Goal: Book appointment/travel/reservation

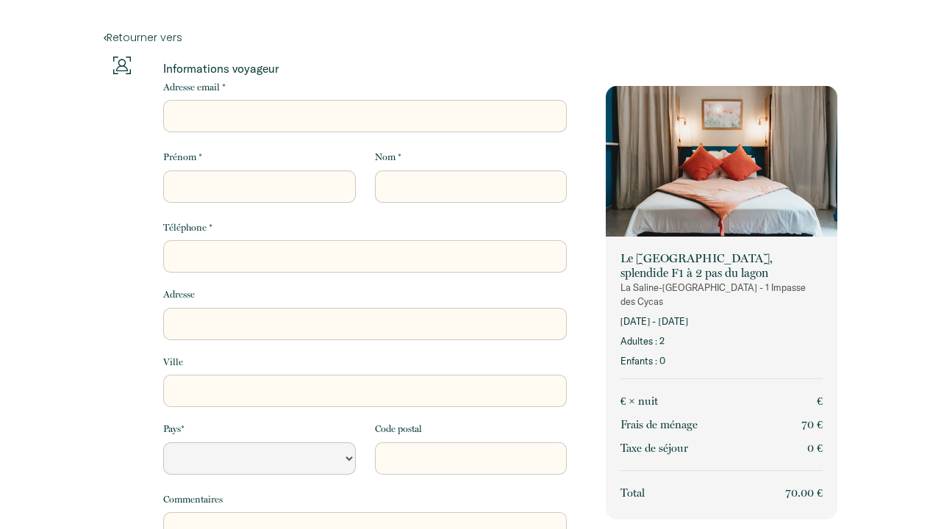
select select "Default select example"
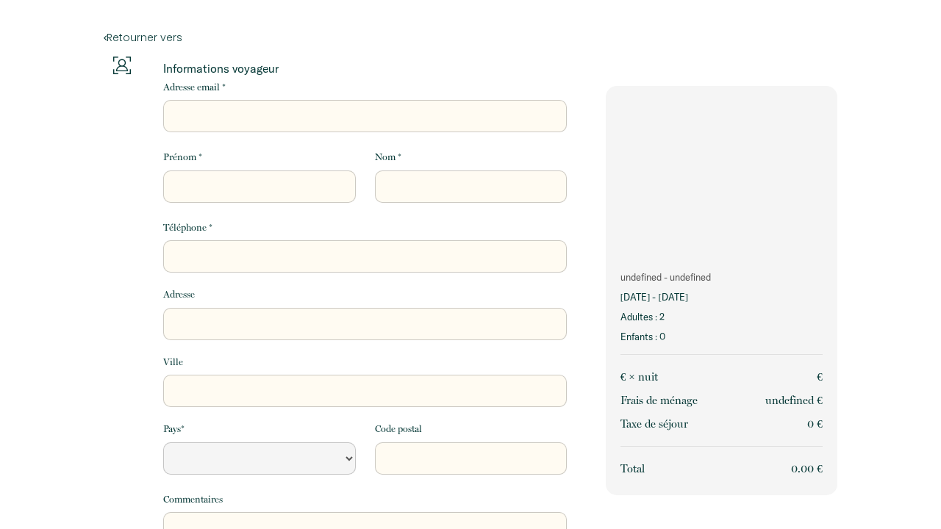
select select "Default select example"
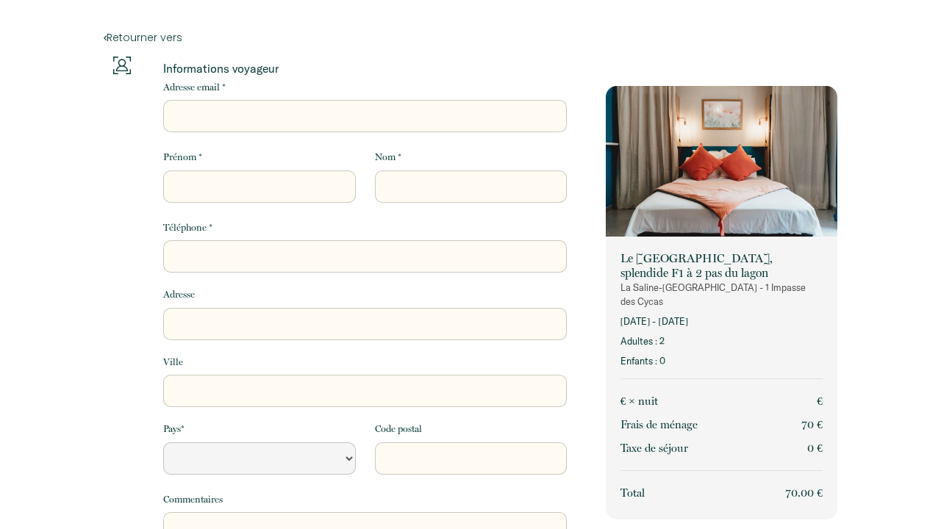
select select "Default select example"
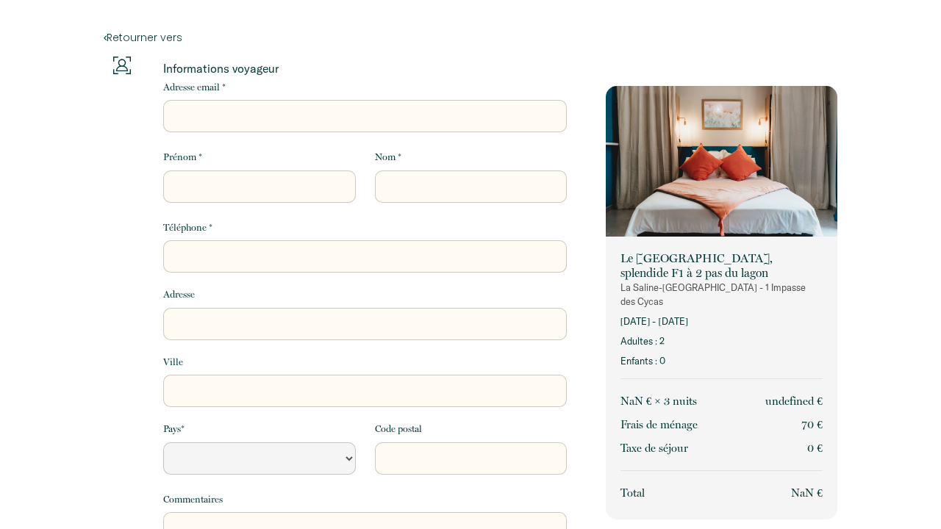
select select "Default select example"
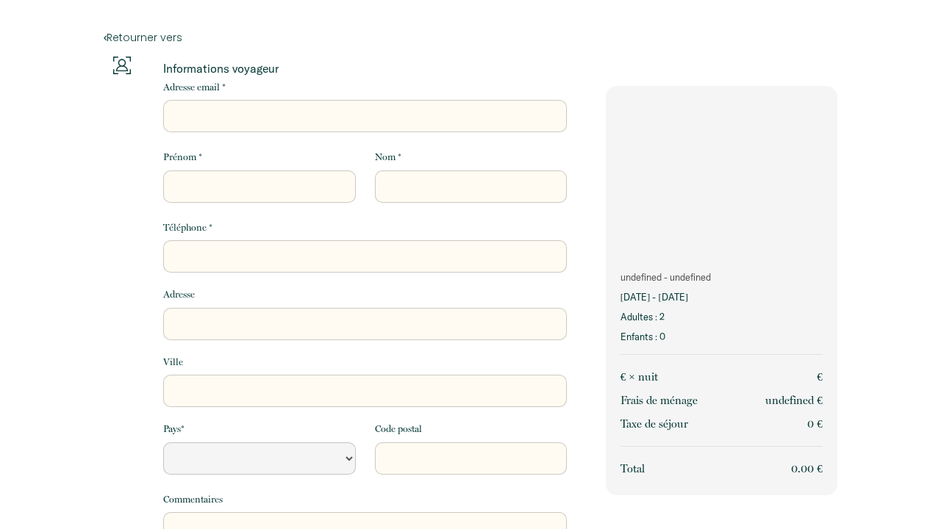
select select "Default select example"
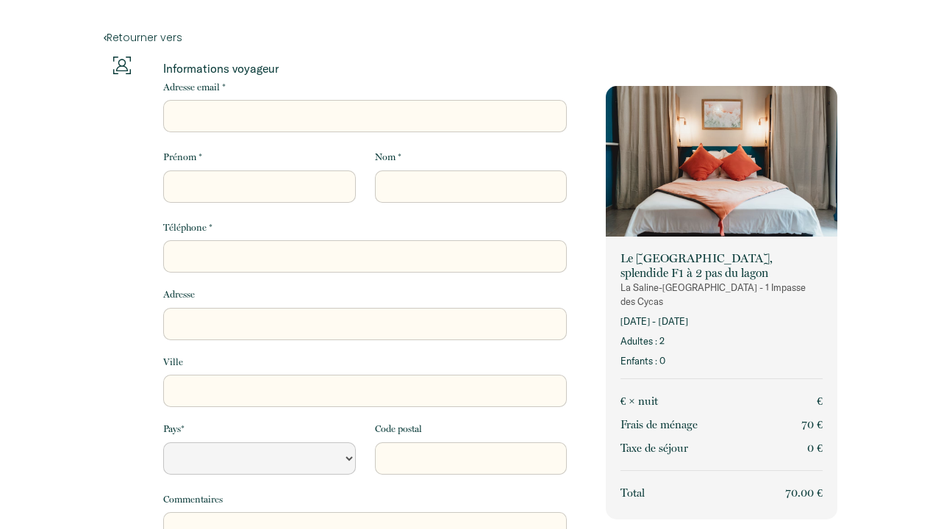
select select "Default select example"
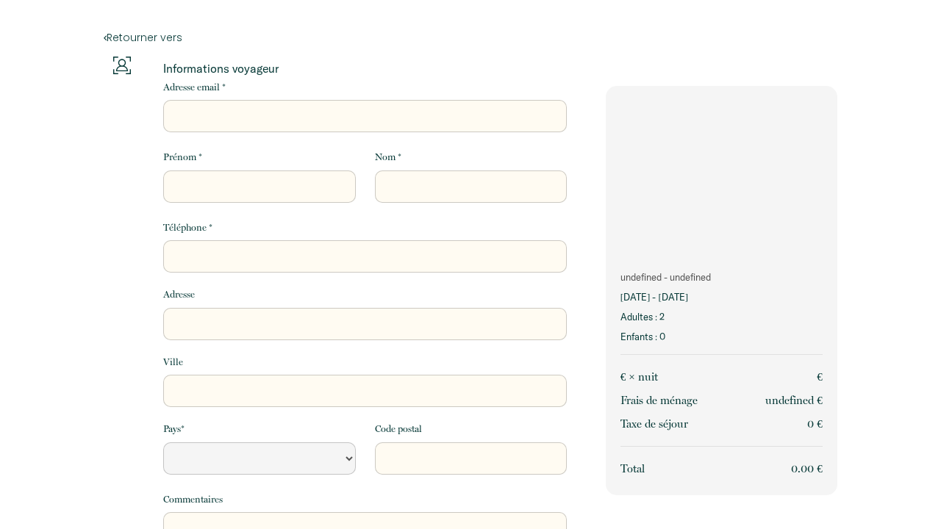
select select "Default select example"
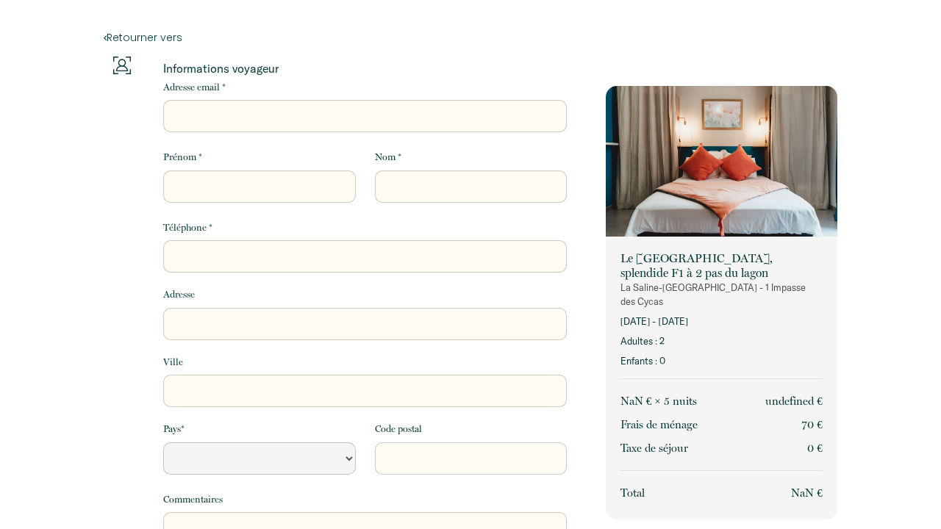
select select "Default select example"
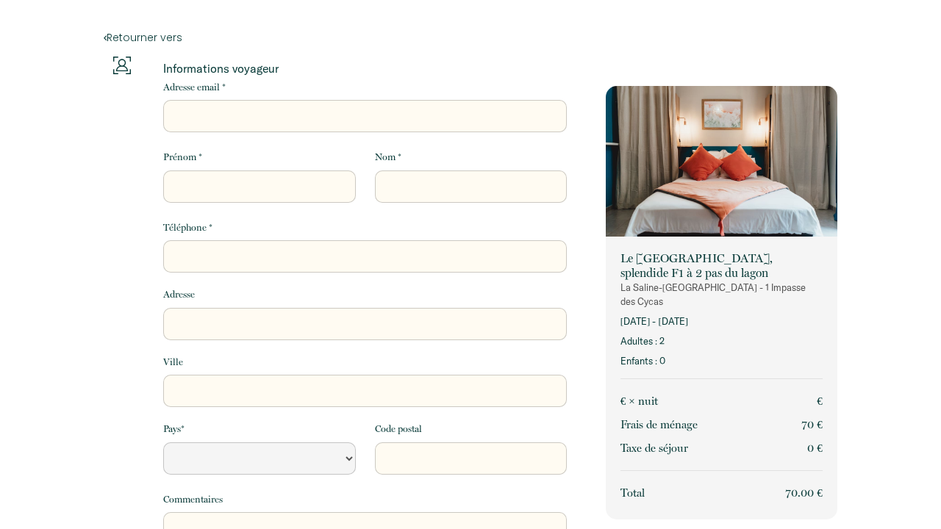
select select "Default select example"
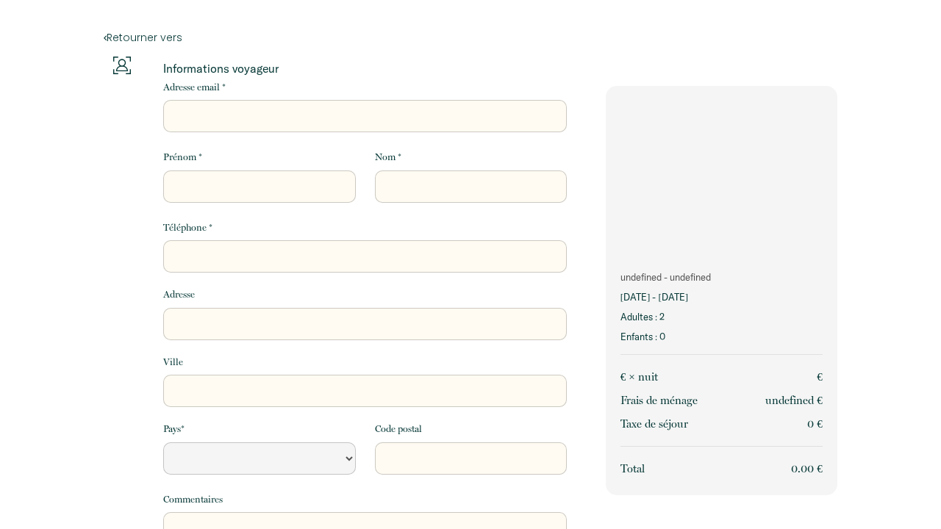
select select "Default select example"
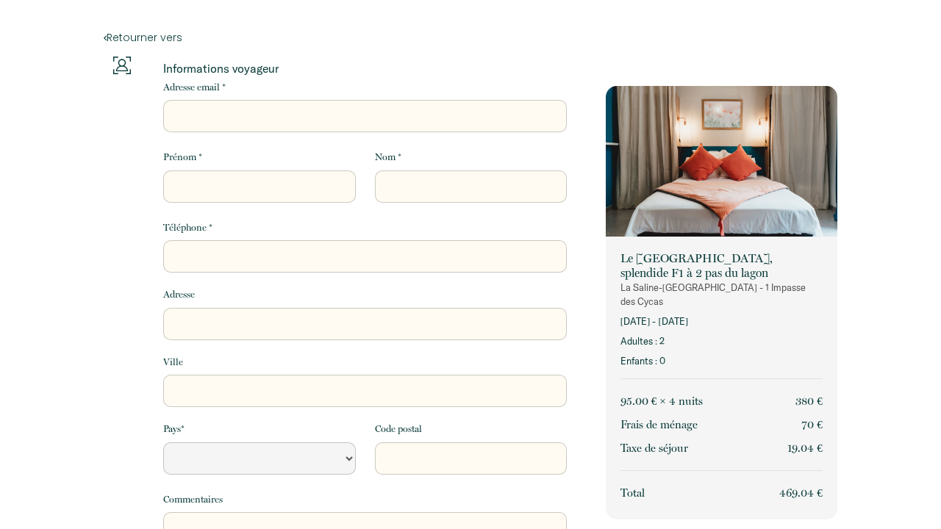
select select "Default select example"
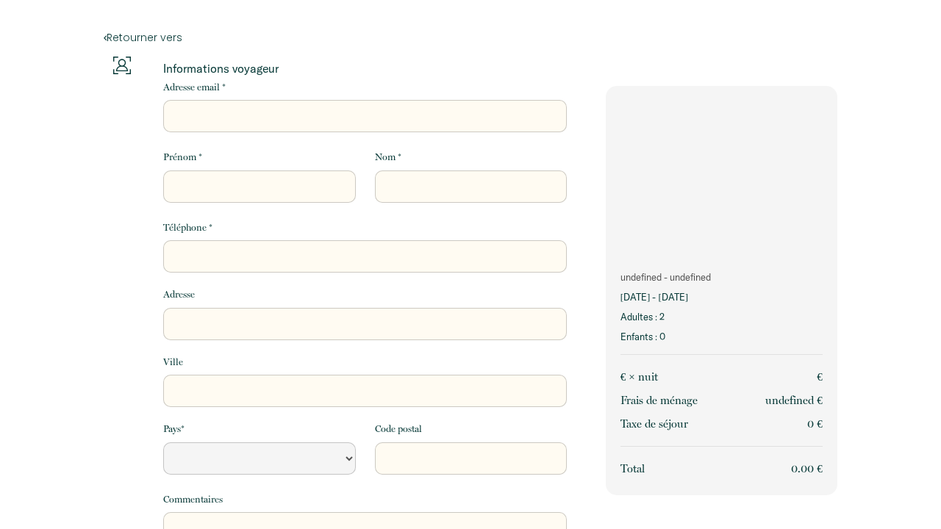
select select "Default select example"
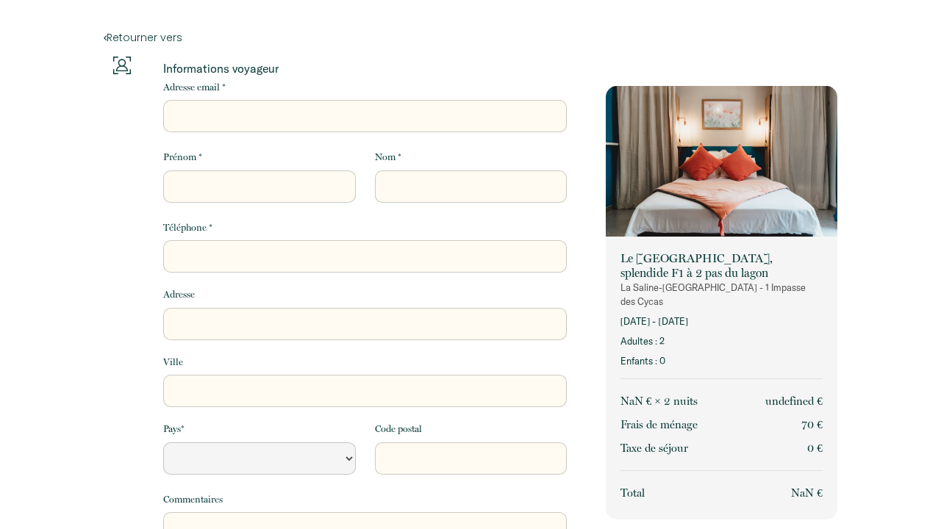
select select "Default select example"
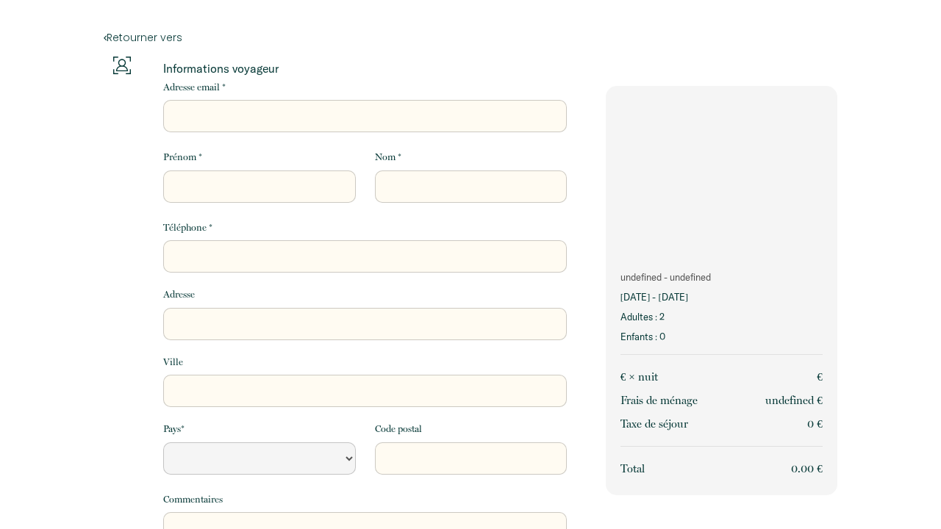
select select "Default select example"
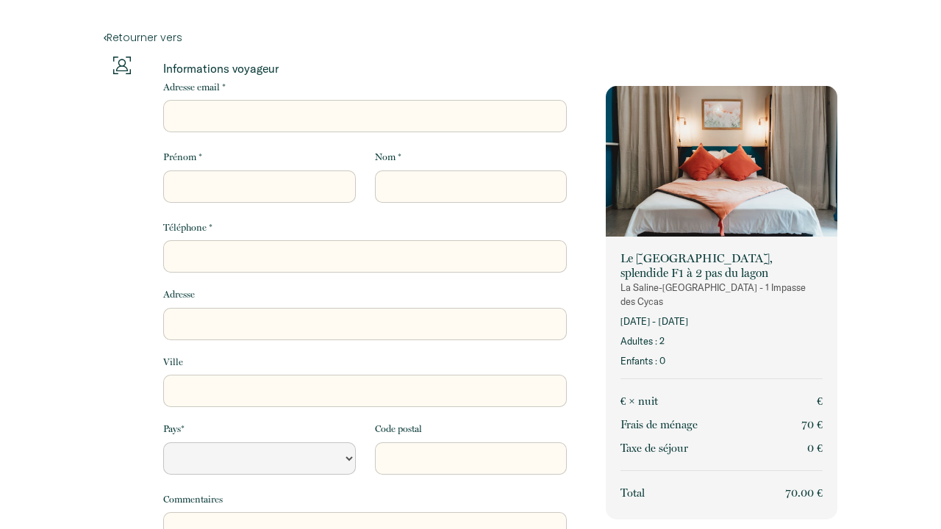
select select "Default select example"
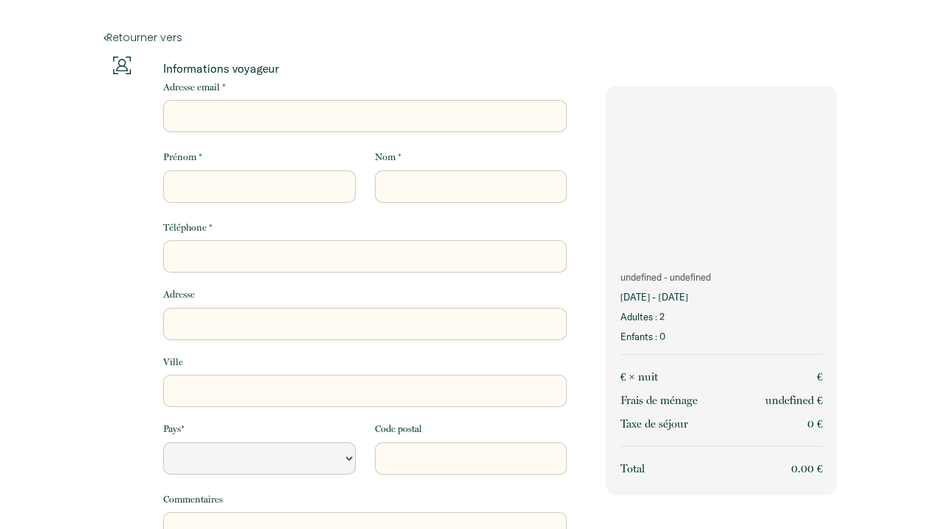
select select "Default select example"
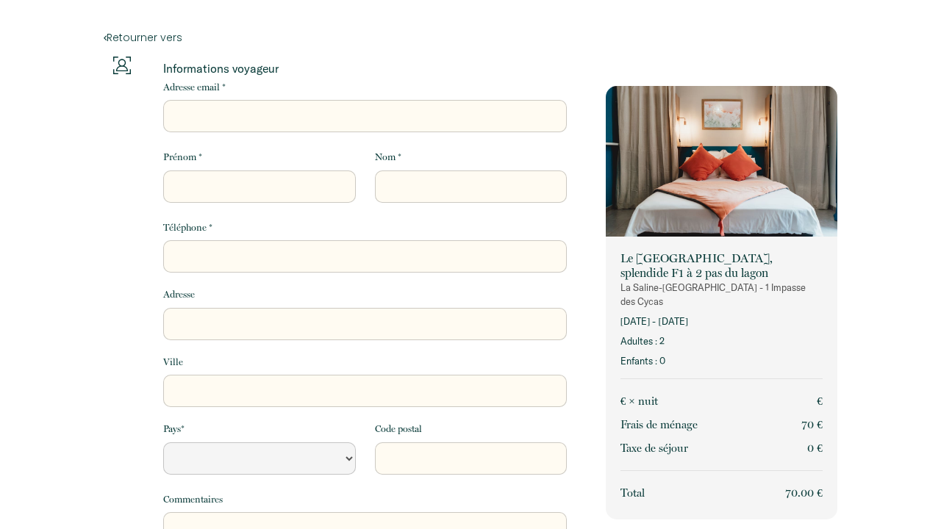
select select "Default select example"
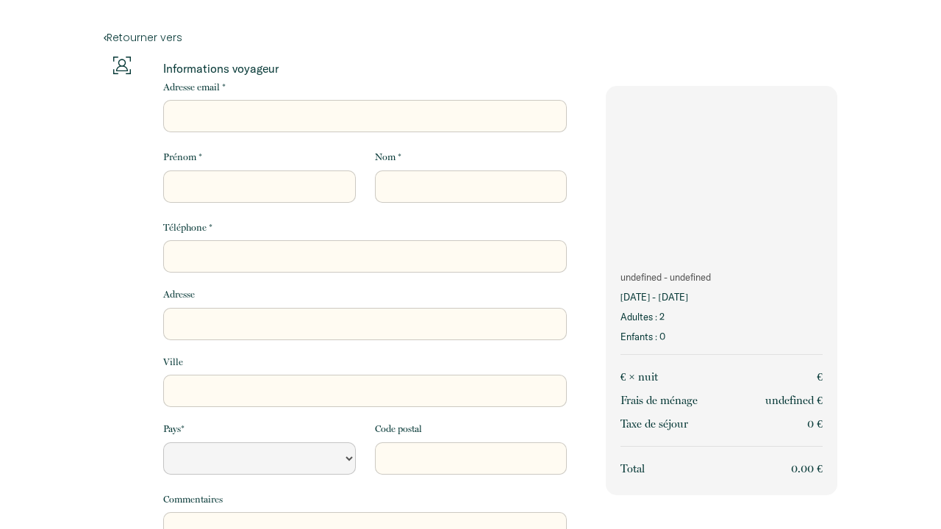
select select "Default select example"
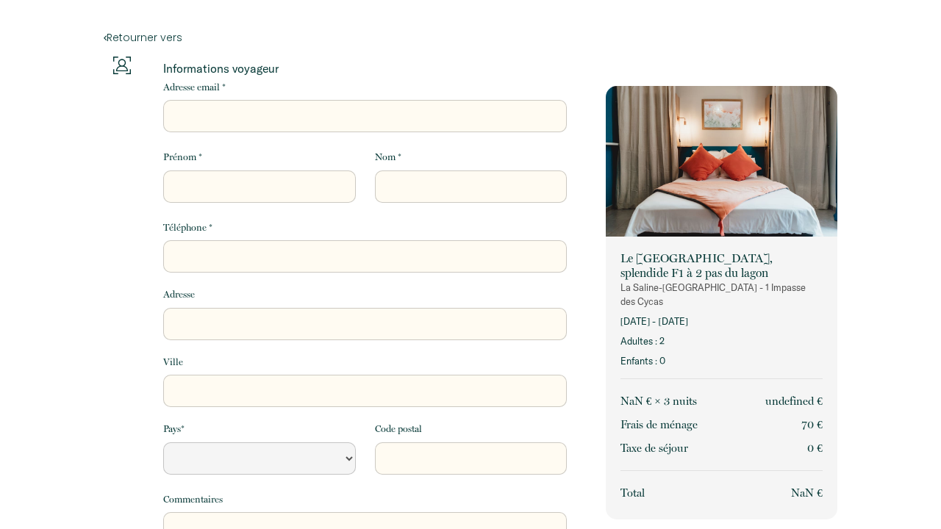
select select "Default select example"
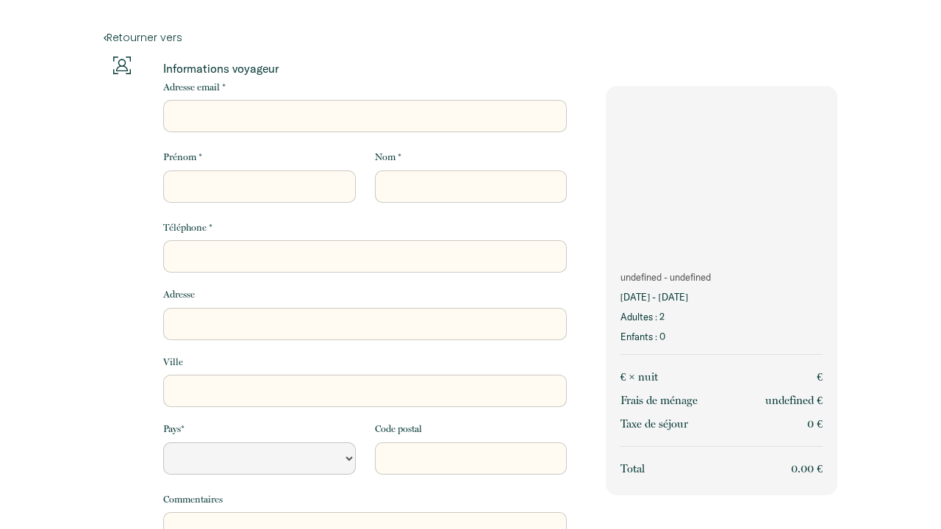
select select "Default select example"
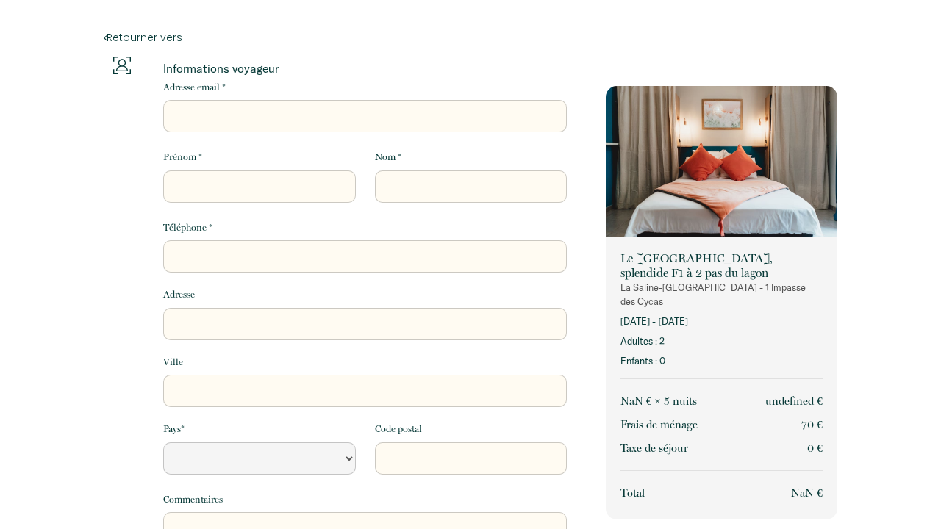
select select "Default select example"
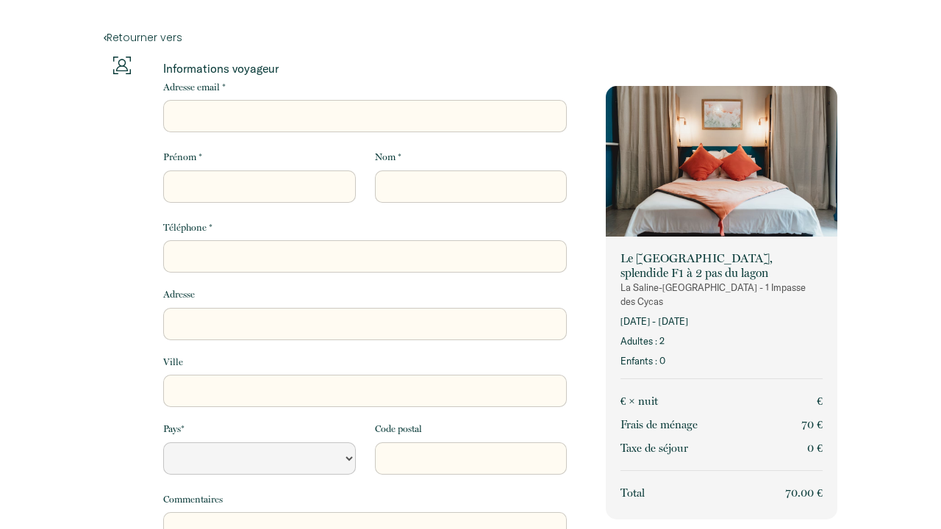
select select "Default select example"
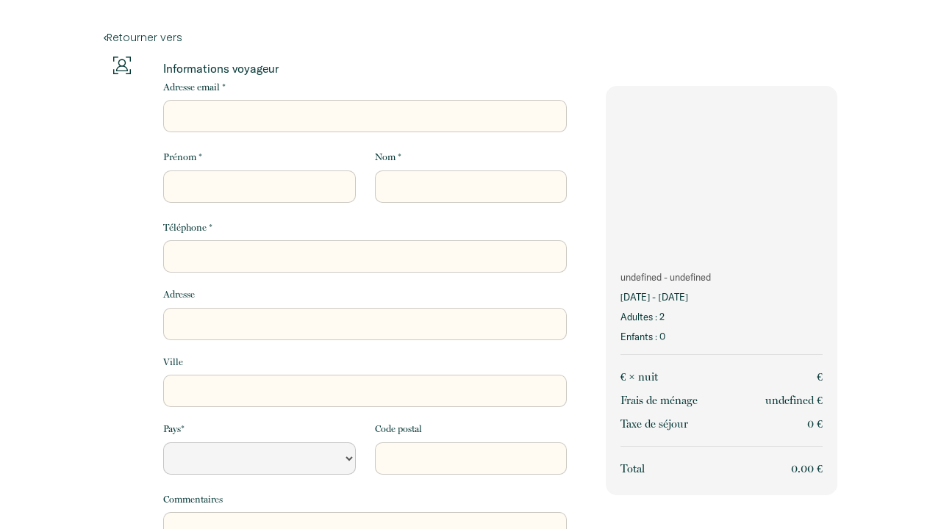
select select "Default select example"
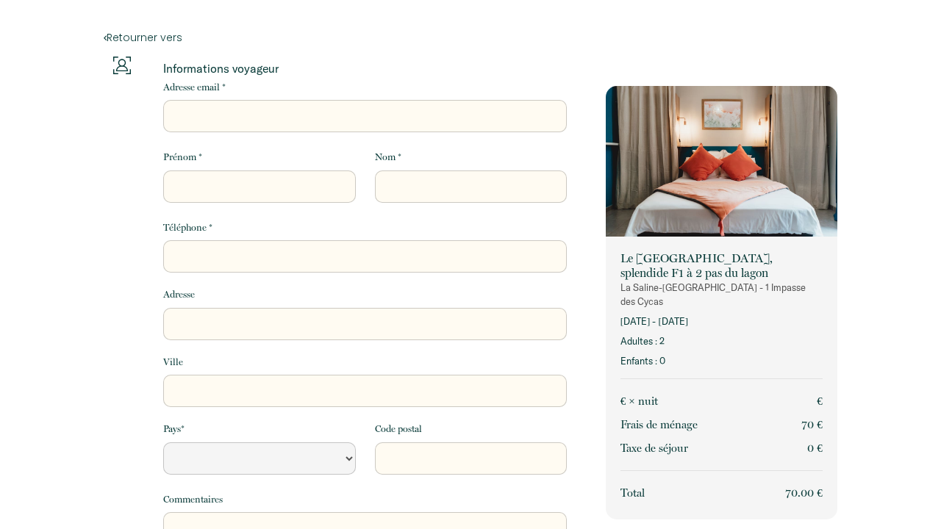
select select "Default select example"
